Goal: Transaction & Acquisition: Purchase product/service

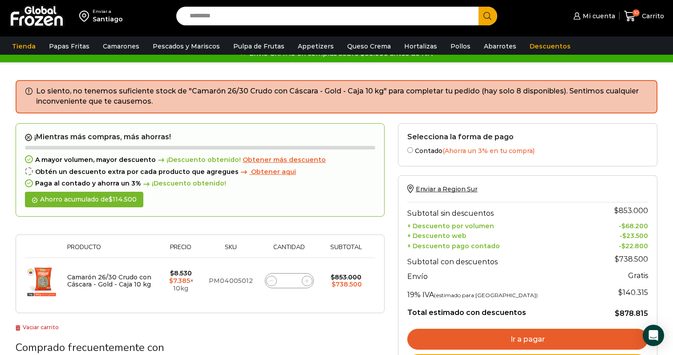
scroll to position [16, 0]
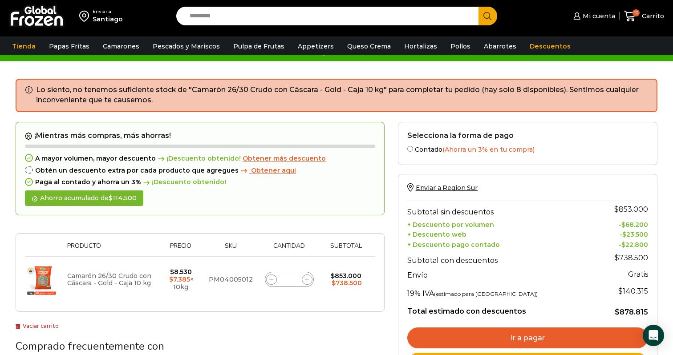
click at [116, 276] on link "Camarón 26/30 Crudo con Cáscara - Gold - Caja 10 kg" at bounding box center [109, 280] width 84 height 16
click at [289, 277] on input "**" at bounding box center [289, 279] width 12 height 12
click at [272, 279] on icon at bounding box center [271, 280] width 4 height 4
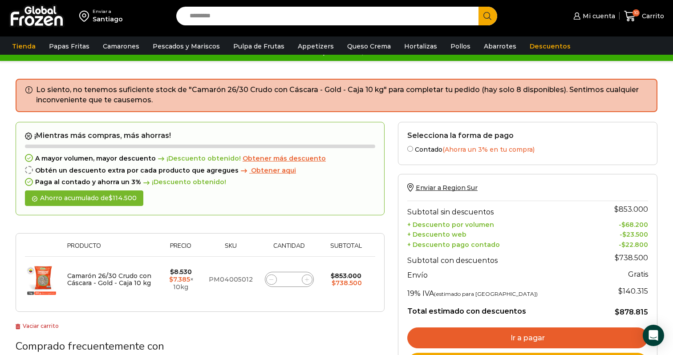
click at [272, 279] on icon at bounding box center [271, 280] width 4 height 4
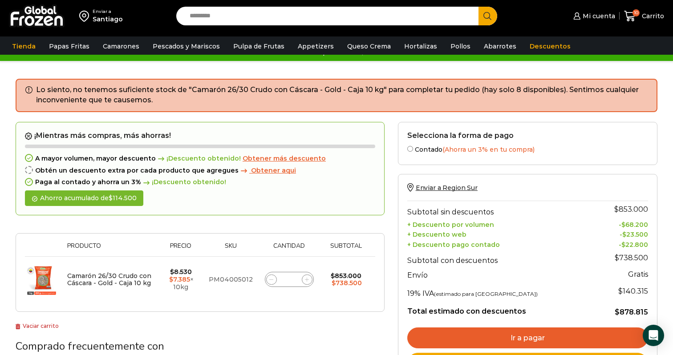
type input "*"
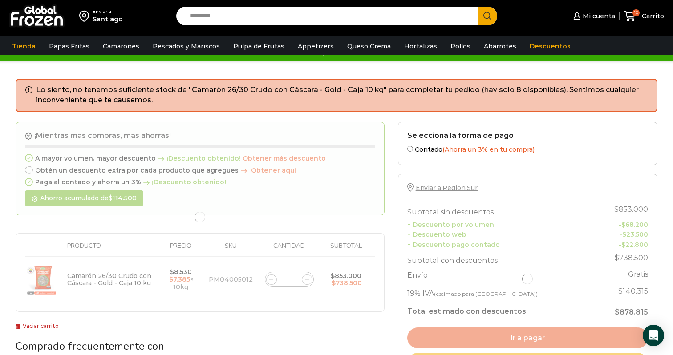
click at [272, 279] on div at bounding box center [200, 217] width 369 height 190
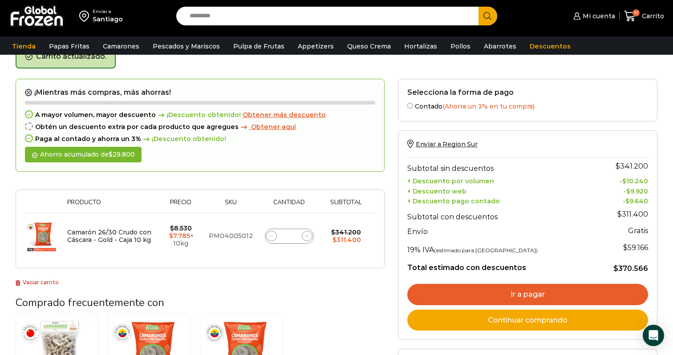
scroll to position [50, 0]
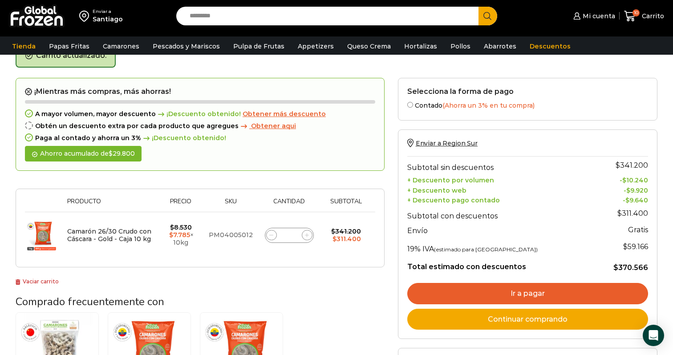
click at [273, 239] on span at bounding box center [271, 235] width 11 height 11
type input "*"
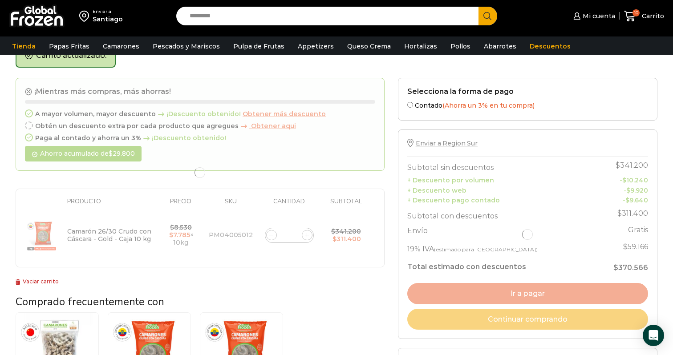
click at [273, 237] on div at bounding box center [200, 173] width 369 height 190
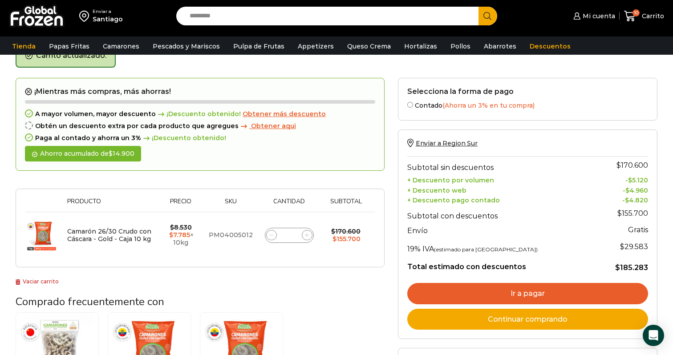
click at [273, 237] on icon at bounding box center [271, 235] width 4 height 4
type input "*"
